Goal: Transaction & Acquisition: Purchase product/service

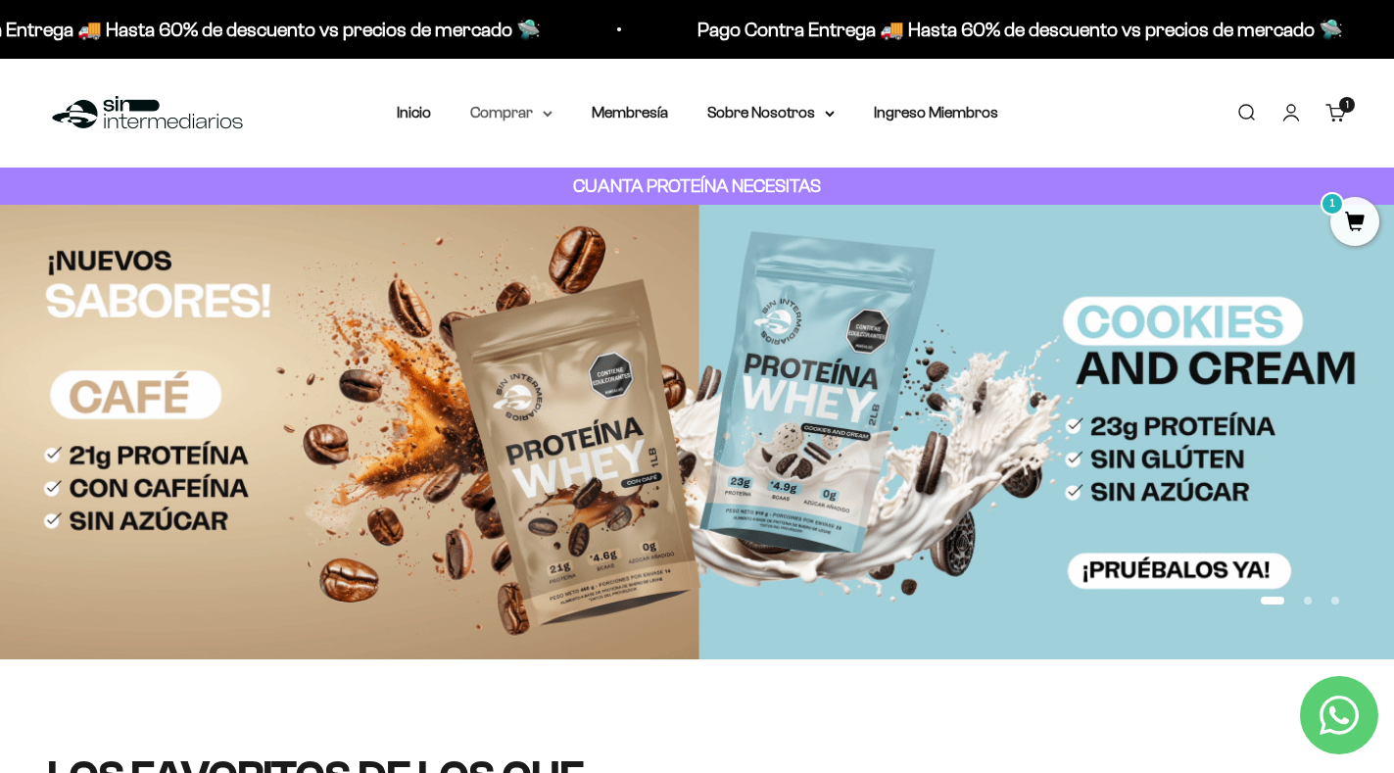
click at [522, 115] on summary "Comprar" at bounding box center [511, 112] width 82 height 25
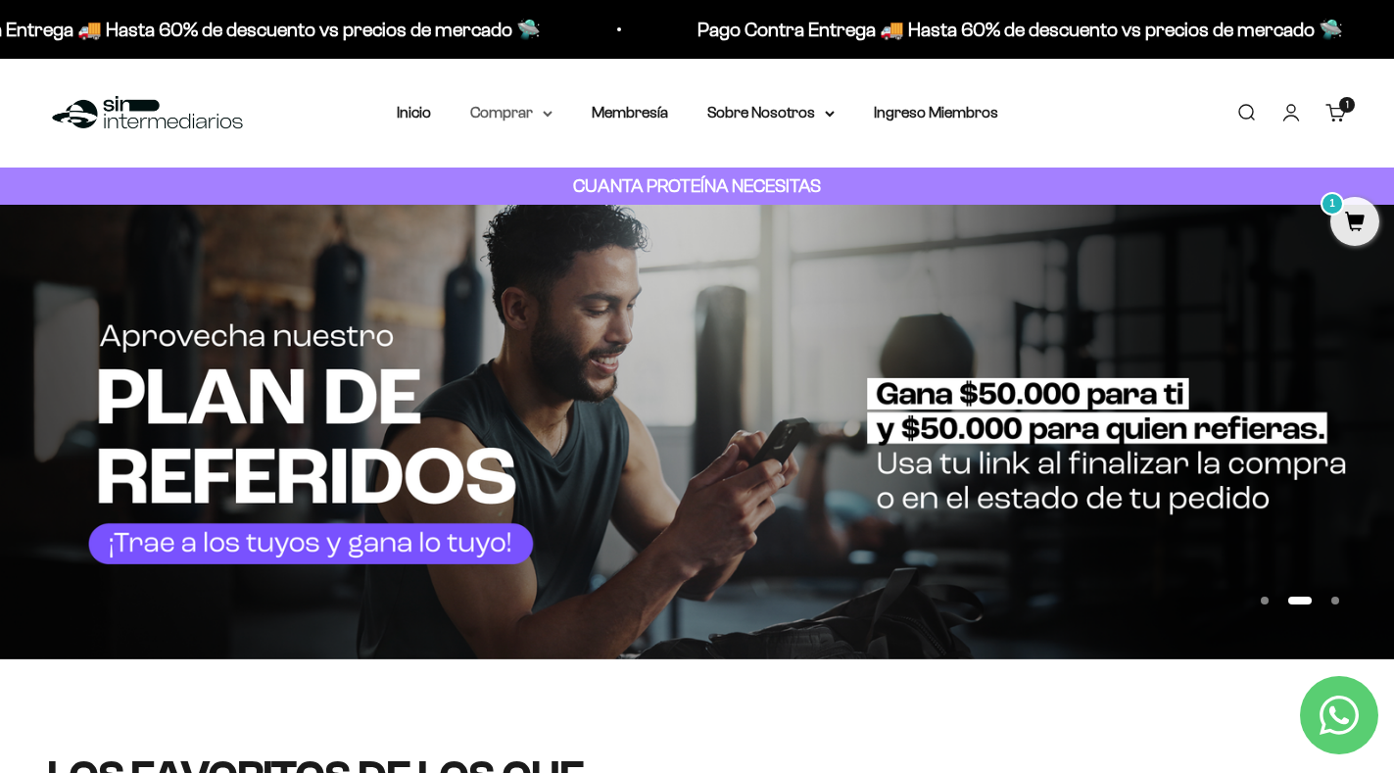
click at [548, 109] on summary "Comprar" at bounding box center [511, 112] width 82 height 25
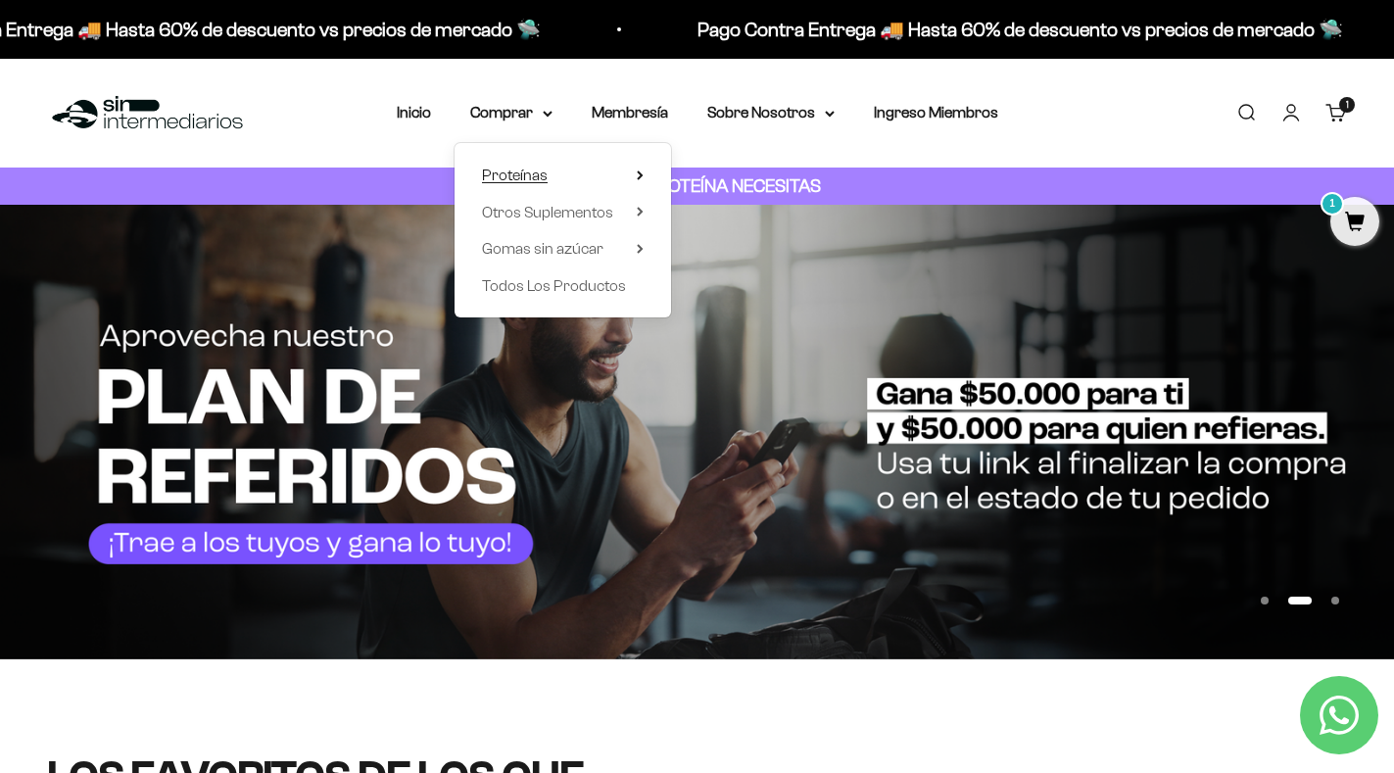
click at [642, 173] on icon at bounding box center [640, 175] width 7 height 10
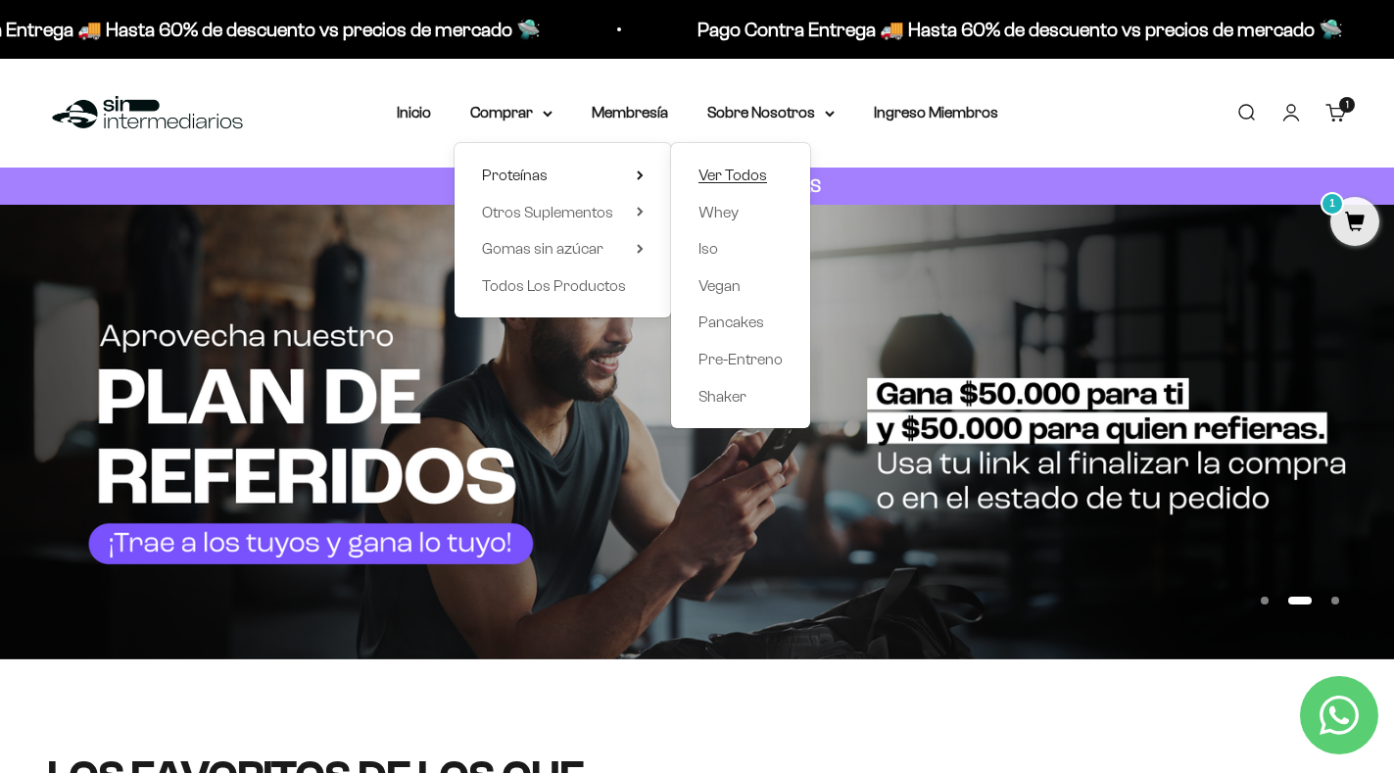
click at [710, 170] on span "Ver Todos" at bounding box center [733, 175] width 69 height 17
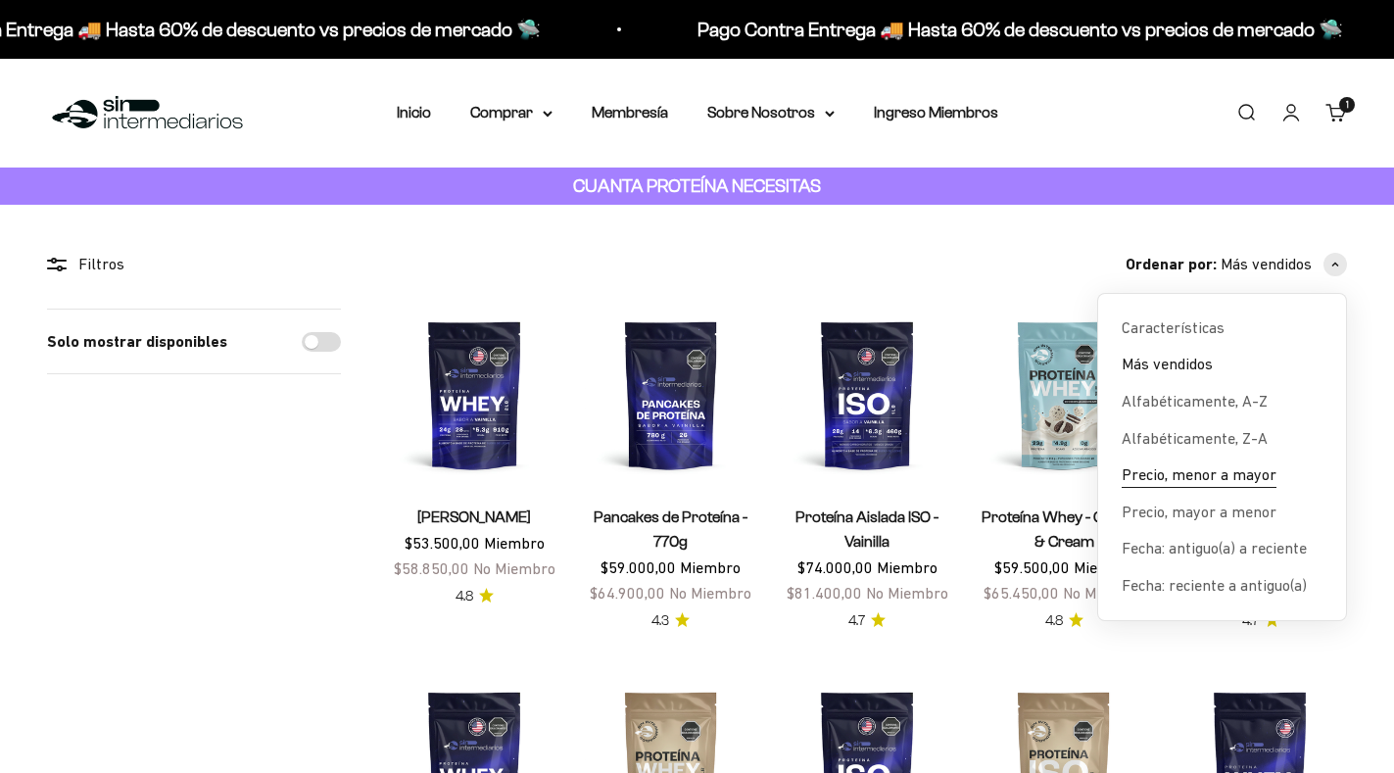
click at [1220, 480] on span "Precio, menor a mayor" at bounding box center [1199, 474] width 155 height 25
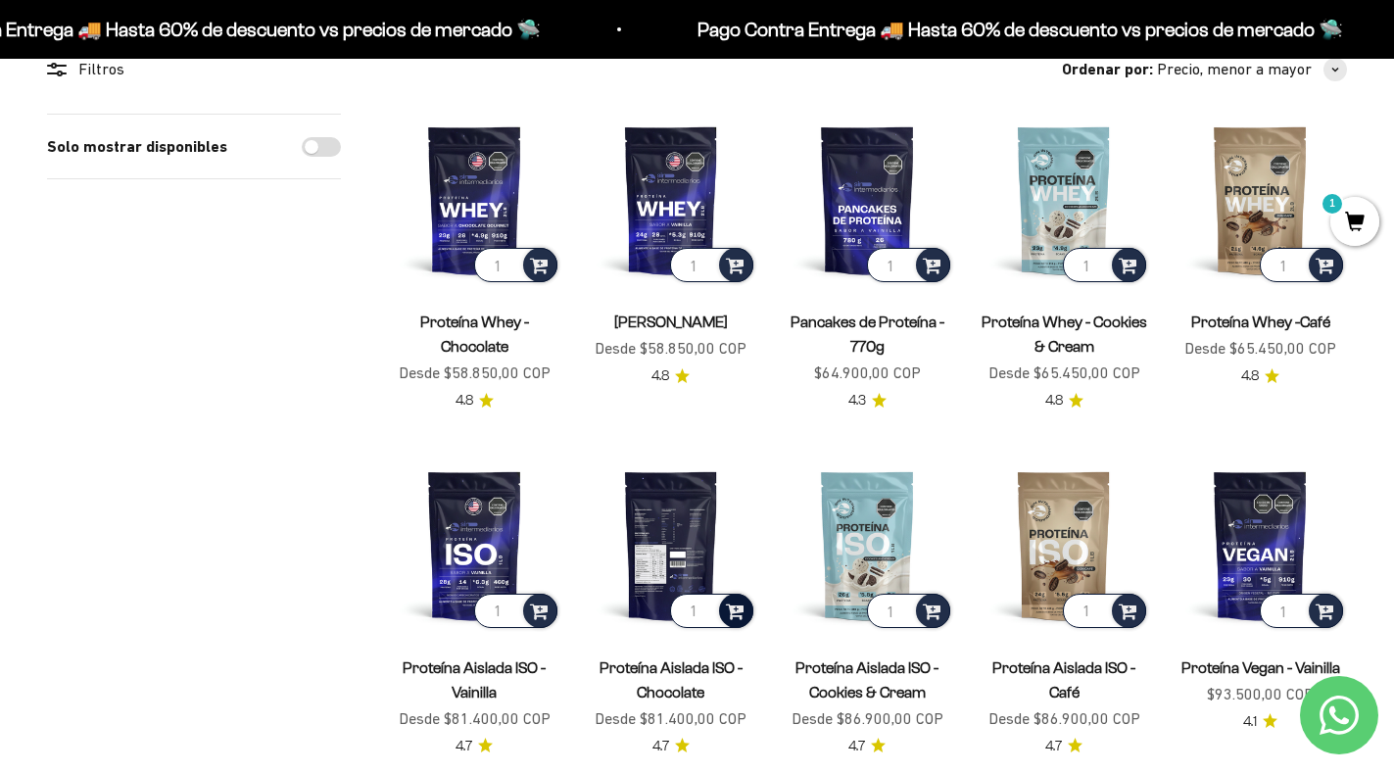
scroll to position [196, 0]
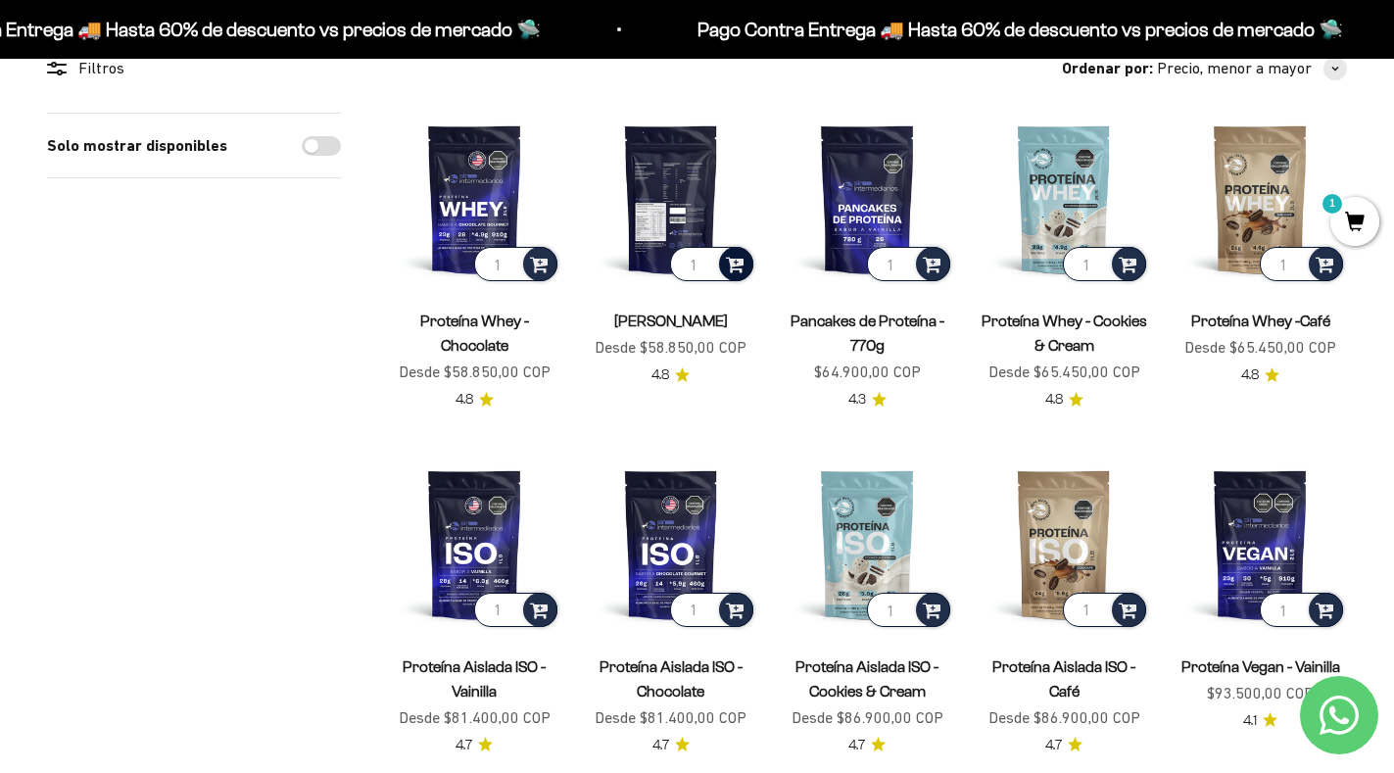
click at [739, 257] on span at bounding box center [735, 263] width 19 height 23
click at [671, 314] on link "[PERSON_NAME]" at bounding box center [671, 321] width 114 height 17
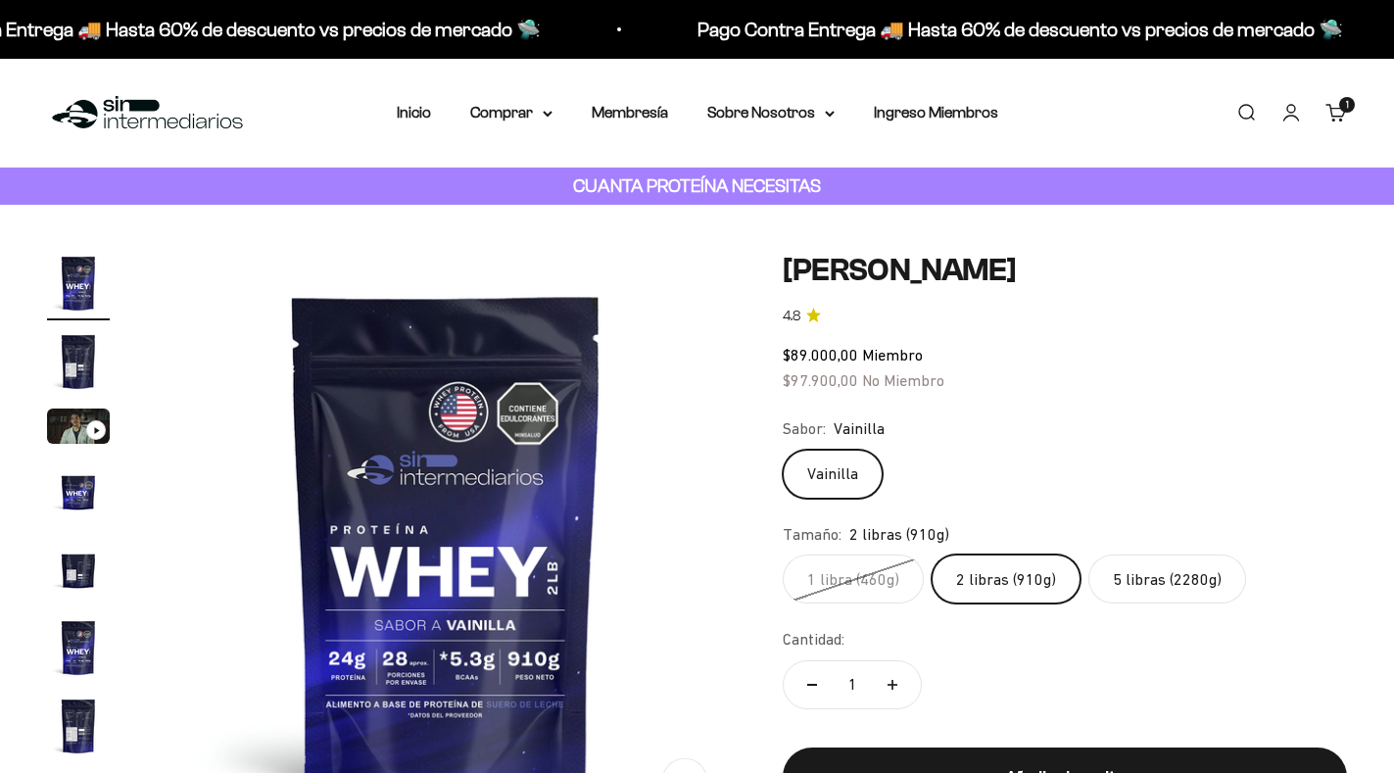
click at [997, 555] on label "2 libras (910g)" at bounding box center [1006, 579] width 149 height 49
click at [783, 554] on input "2 libras (910g)" at bounding box center [782, 554] width 1 height 1
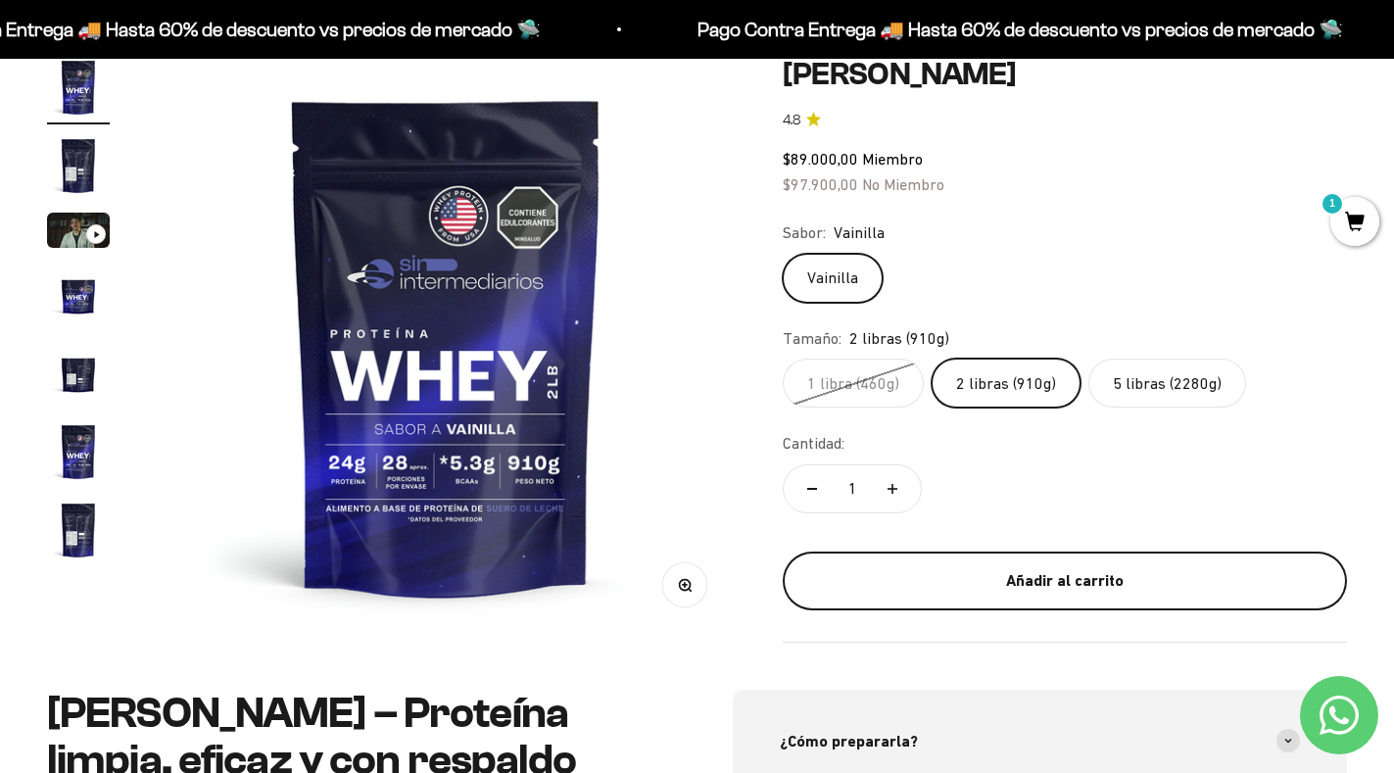
click at [995, 556] on button "Añadir al carrito" at bounding box center [1065, 581] width 564 height 59
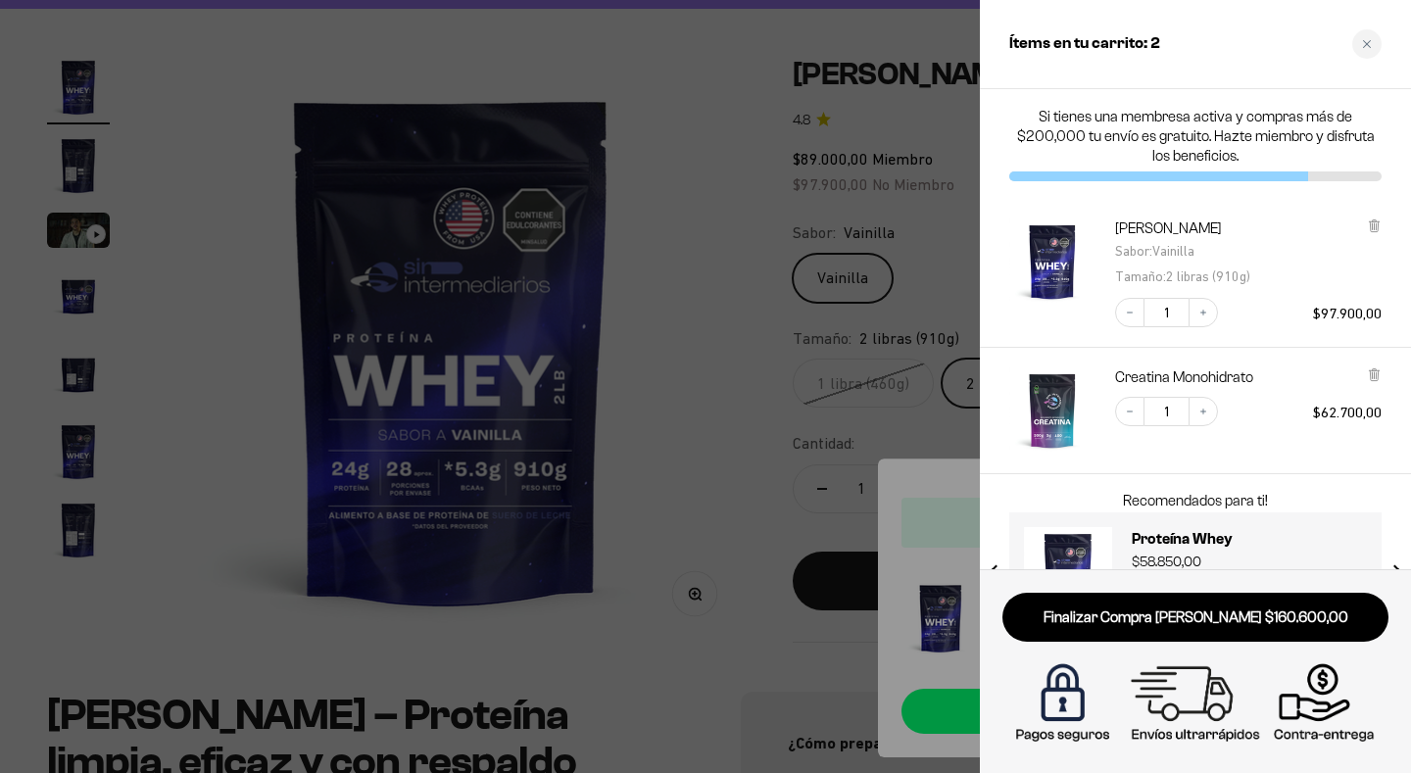
scroll to position [75, 0]
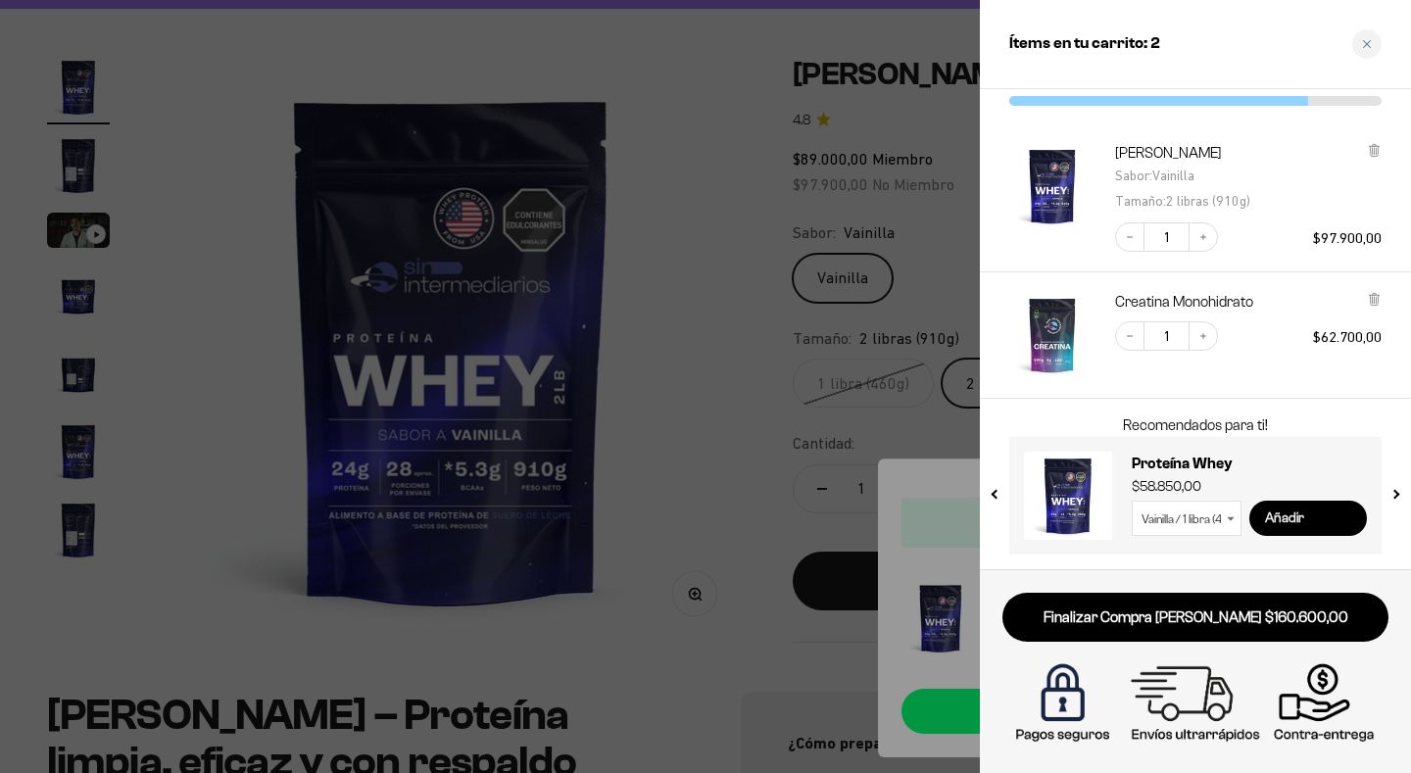
click at [1292, 526] on input "Añadir" at bounding box center [1308, 518] width 118 height 35
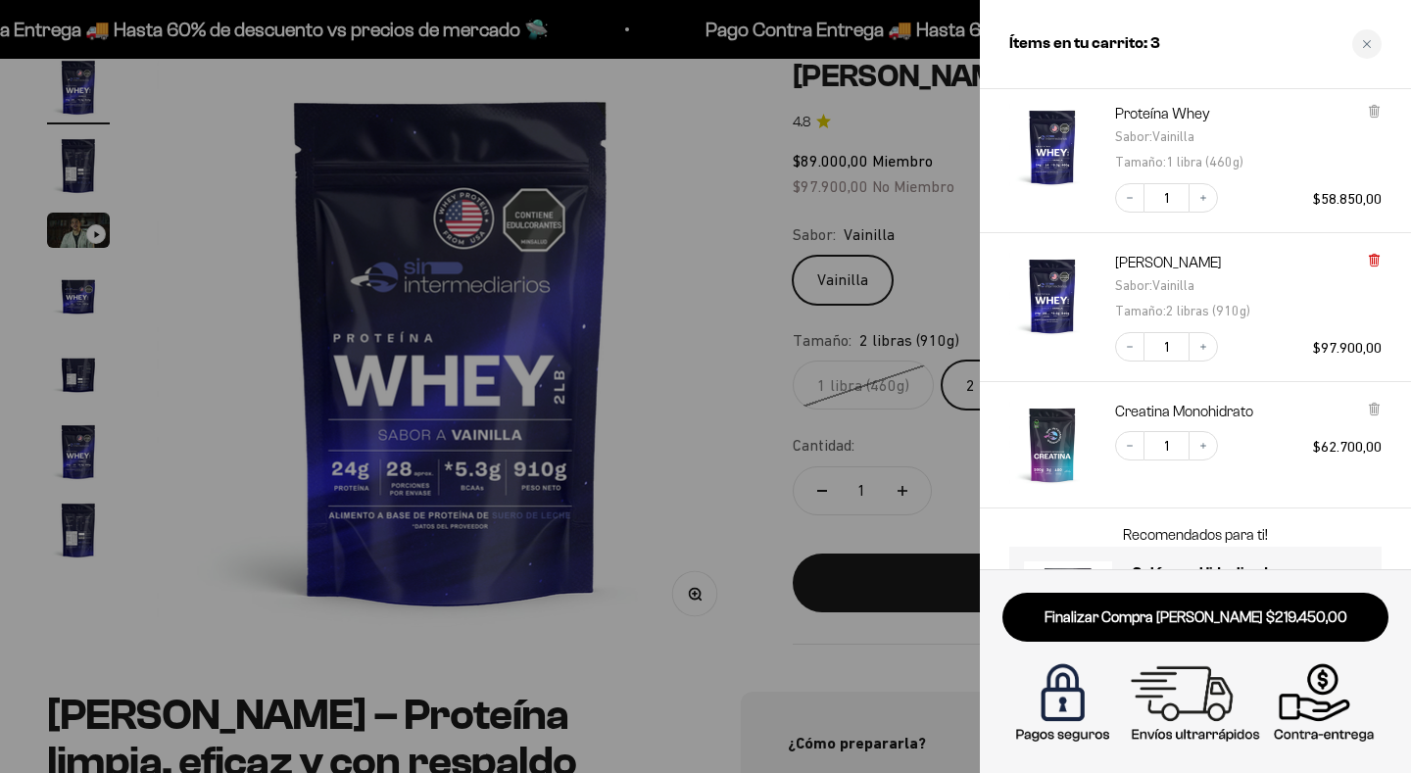
click at [1379, 257] on icon at bounding box center [1374, 260] width 15 height 15
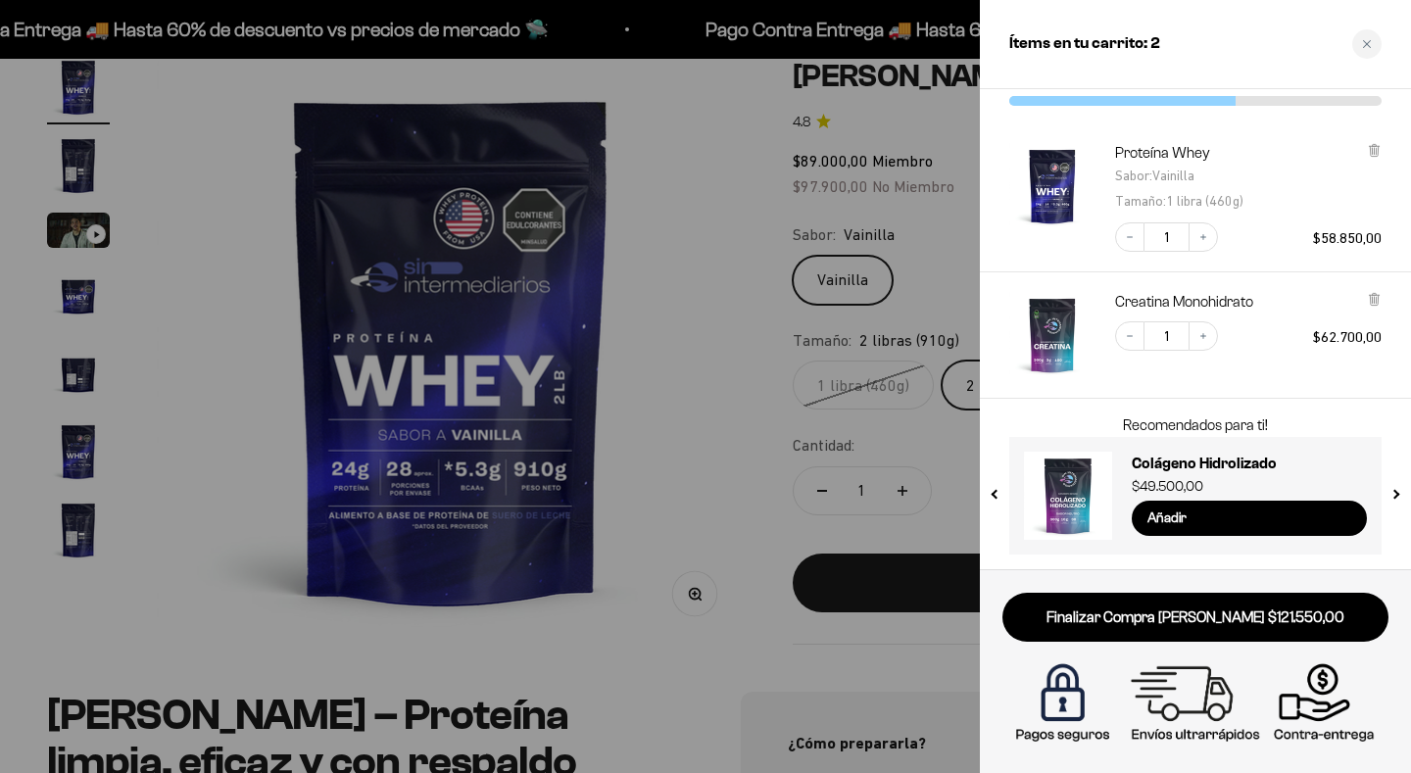
click at [1206, 607] on link "Finalizar Compra [PERSON_NAME] $121.550,00" at bounding box center [1195, 618] width 386 height 50
